Goal: Browse casually: Explore the website without a specific task or goal

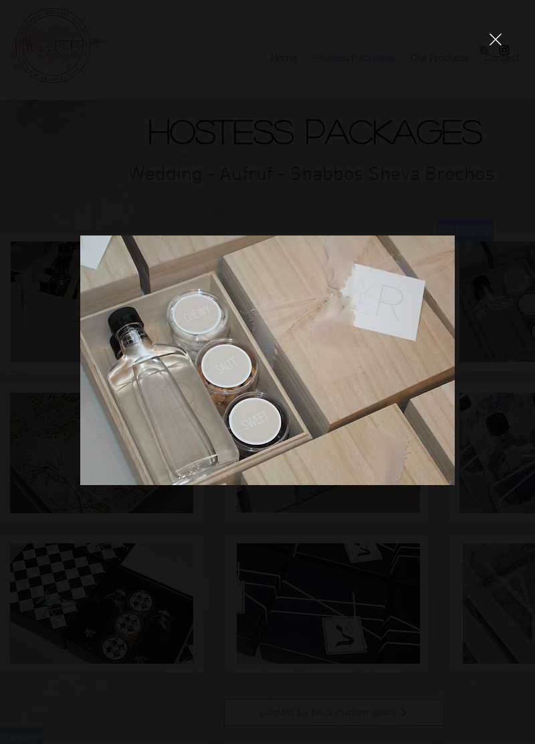
click at [490, 40] on icon "close" at bounding box center [496, 39] width 12 height 12
click at [490, 43] on icon "close" at bounding box center [496, 39] width 12 height 12
